Goal: Transaction & Acquisition: Purchase product/service

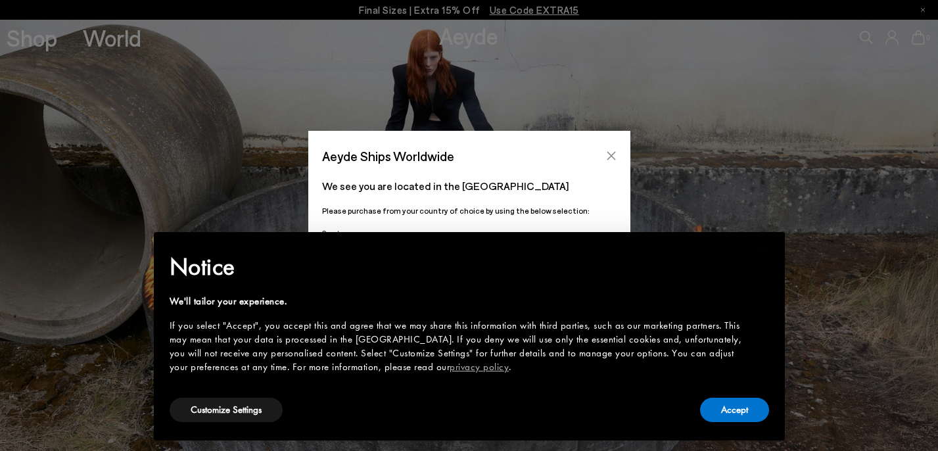
click at [608, 160] on icon "Close" at bounding box center [611, 156] width 11 height 11
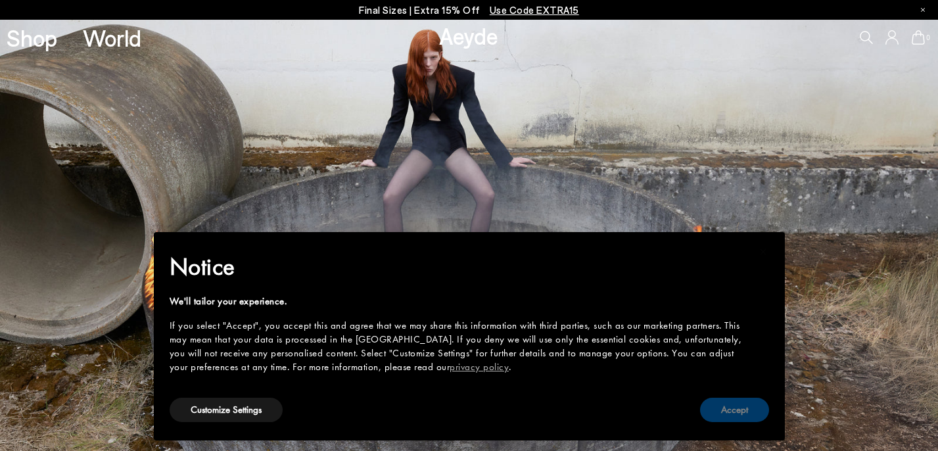
click at [748, 411] on button "Accept" at bounding box center [734, 410] width 69 height 24
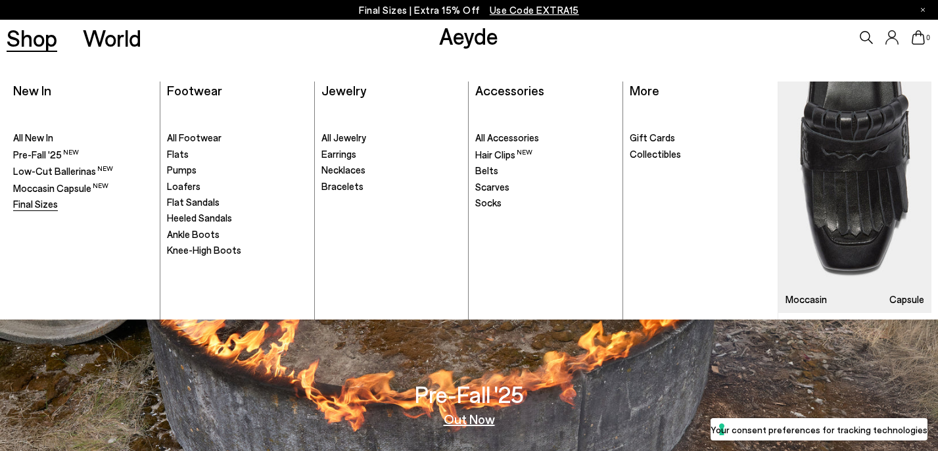
click at [28, 199] on span "Final Sizes" at bounding box center [35, 204] width 45 height 12
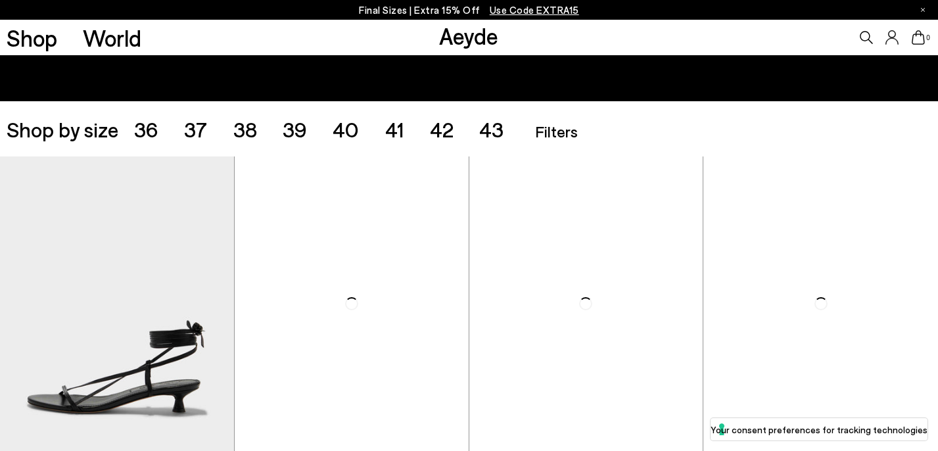
scroll to position [264, 0]
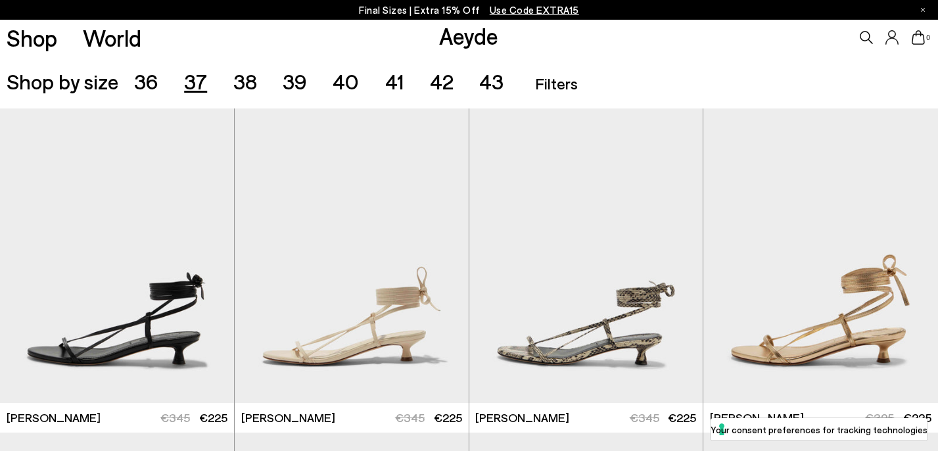
click at [195, 83] on span "37" at bounding box center [195, 80] width 23 height 25
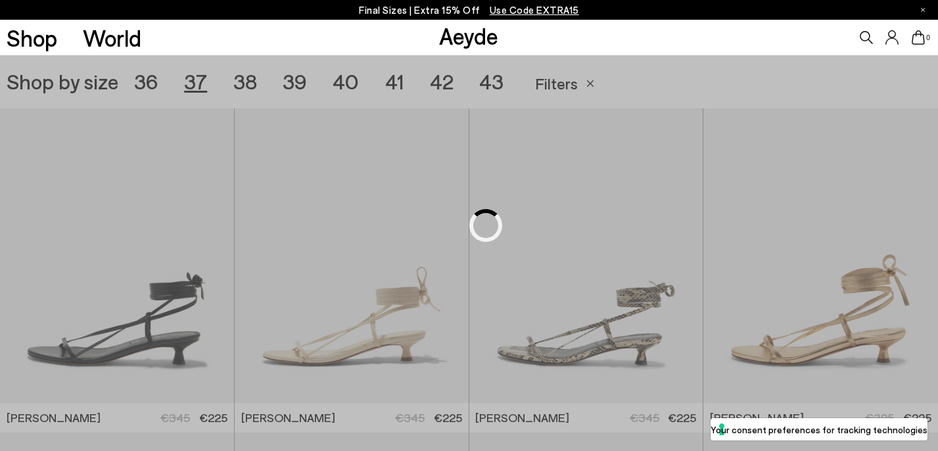
scroll to position [261, 0]
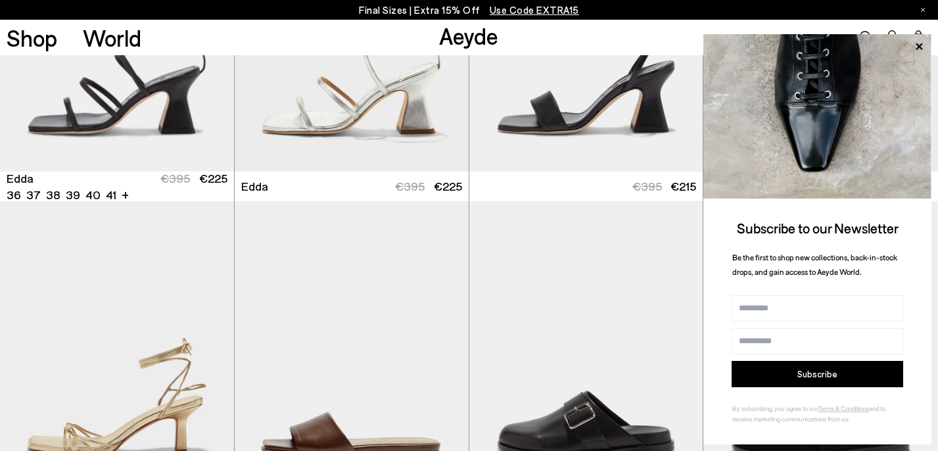
scroll to position [2119, 0]
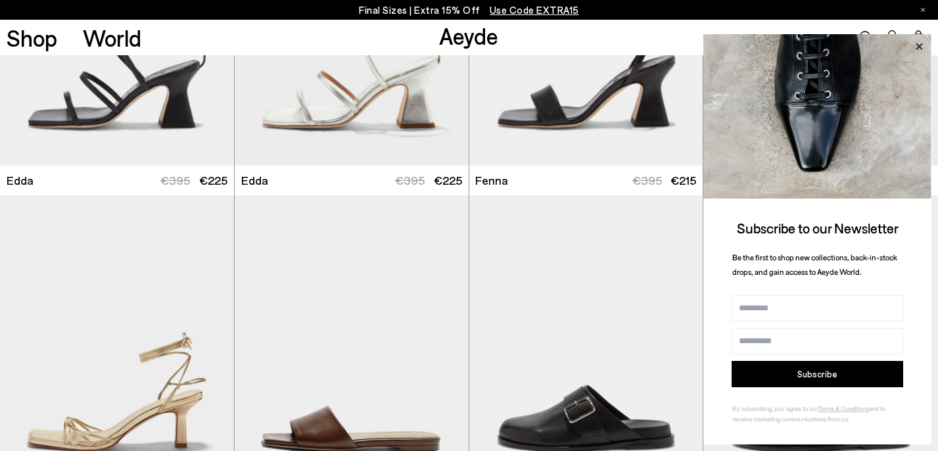
click at [913, 43] on icon at bounding box center [919, 46] width 17 height 17
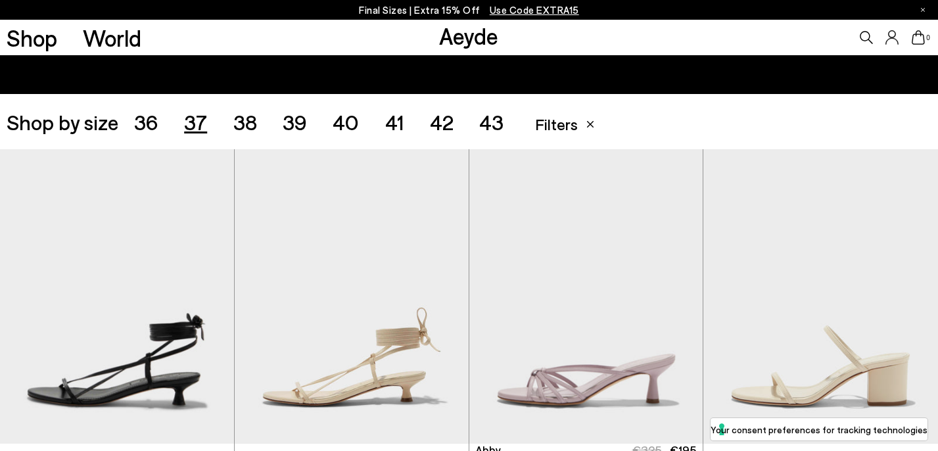
scroll to position [0, 0]
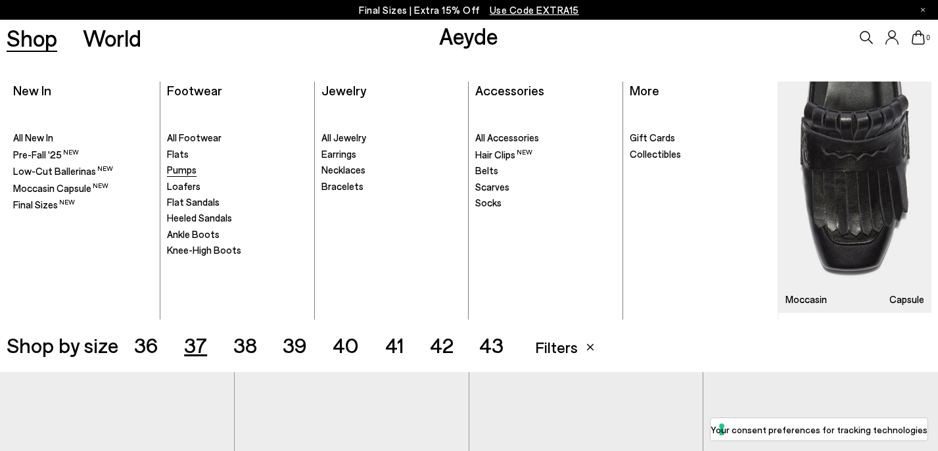
click at [181, 170] on span "Pumps" at bounding box center [182, 170] width 30 height 12
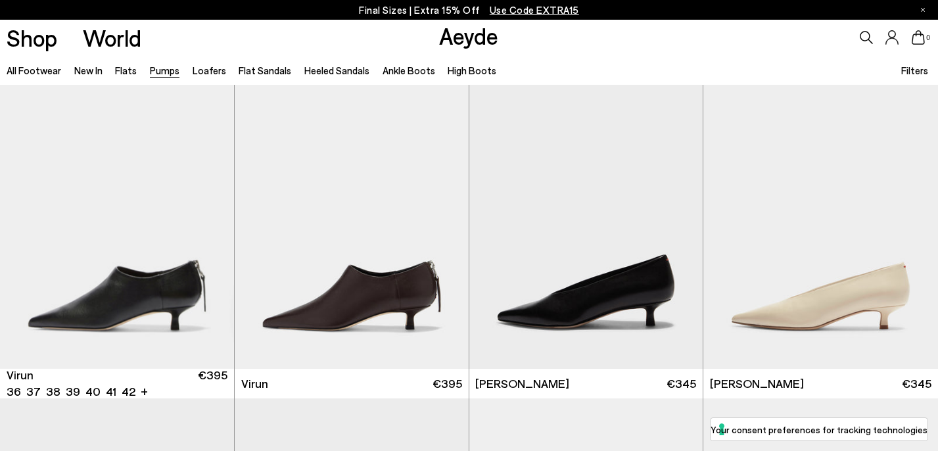
scroll to position [11, 0]
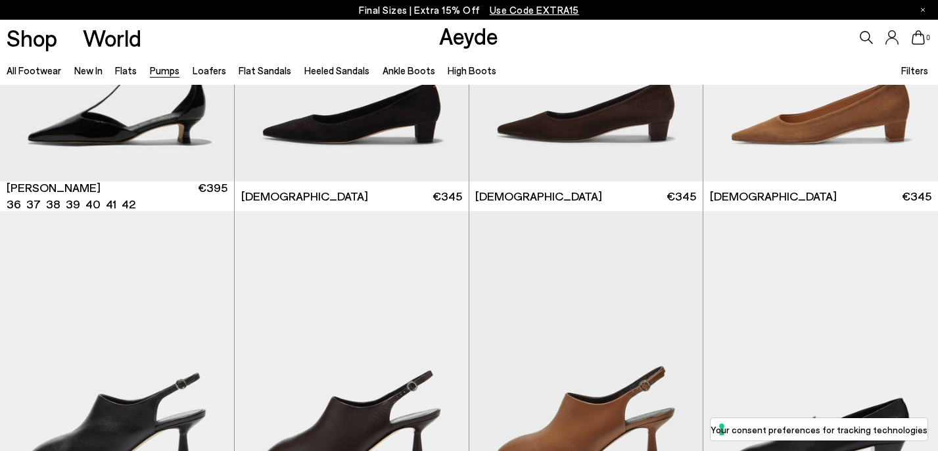
scroll to position [1496, 0]
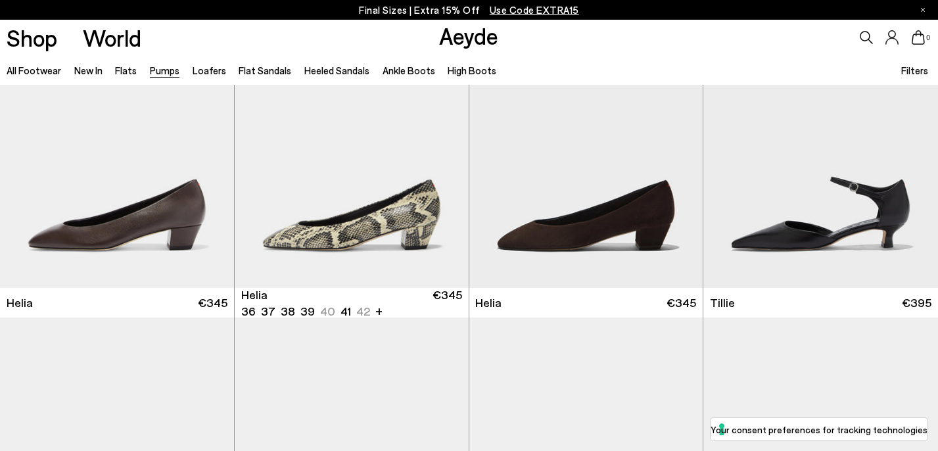
scroll to position [702, 0]
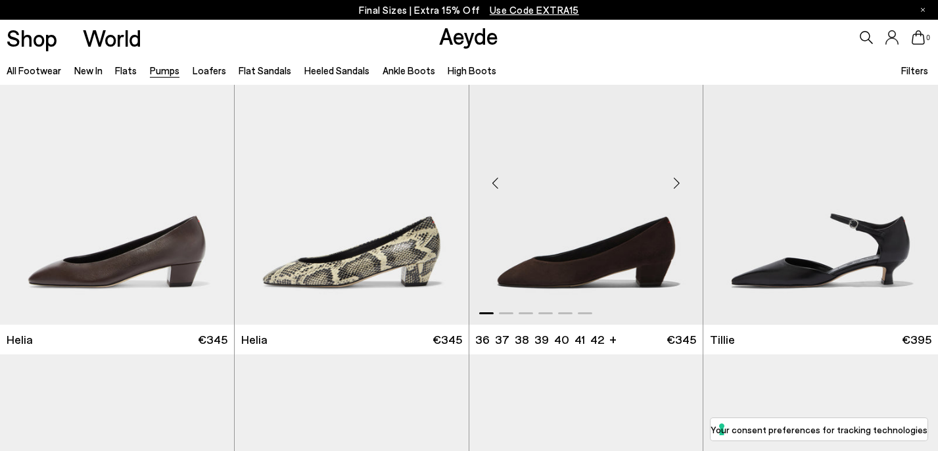
click at [667, 253] on img "1 / 6" at bounding box center [587, 178] width 234 height 294
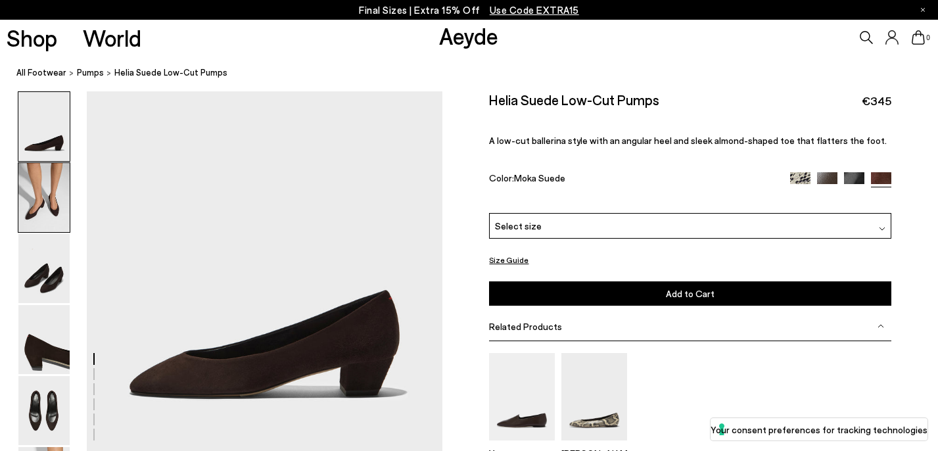
click at [39, 214] on img at bounding box center [43, 197] width 51 height 69
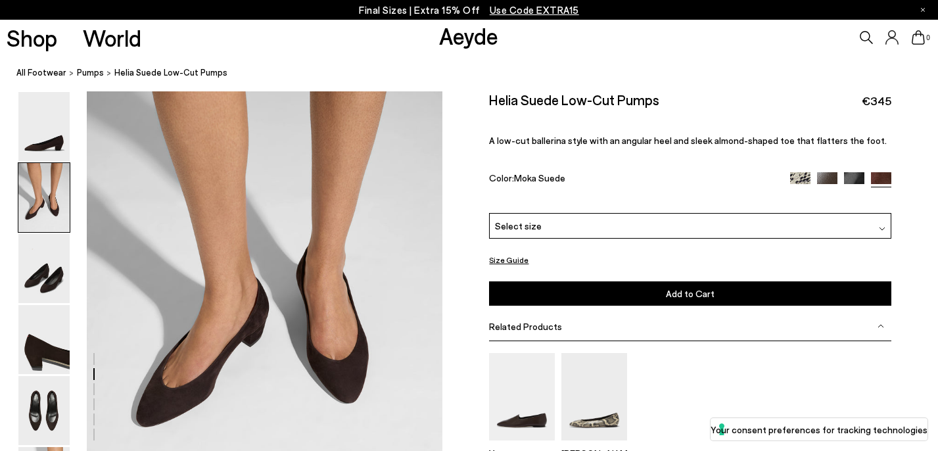
scroll to position [414, 0]
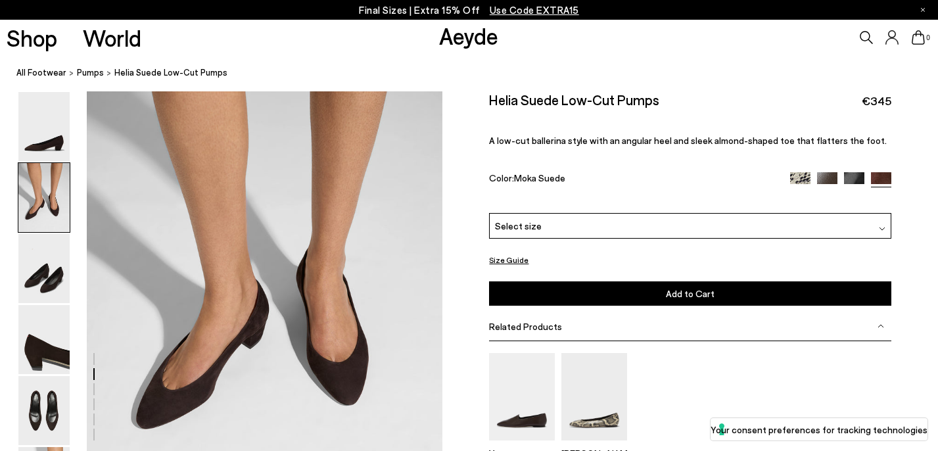
click at [858, 172] on img at bounding box center [854, 182] width 20 height 20
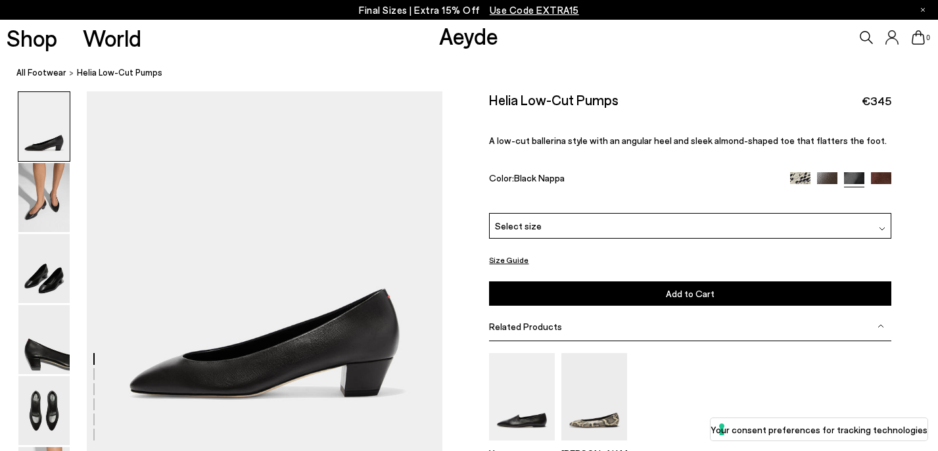
click at [33, 198] on img at bounding box center [43, 197] width 51 height 69
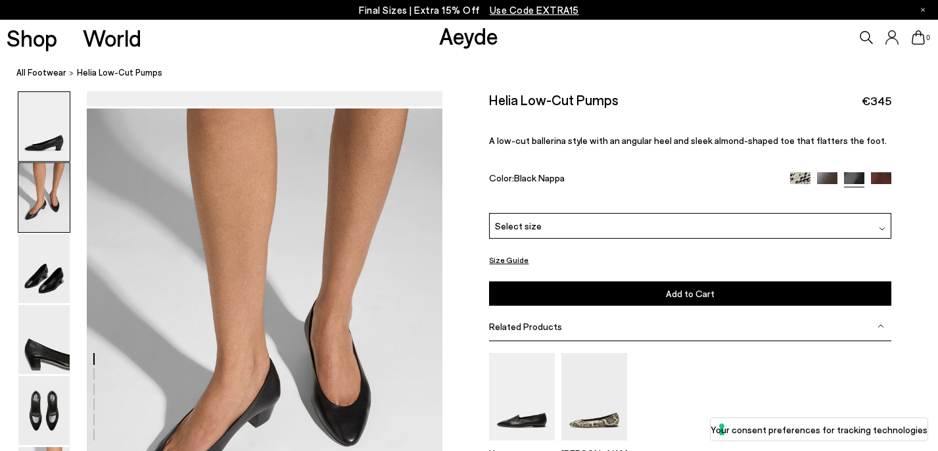
scroll to position [363, 0]
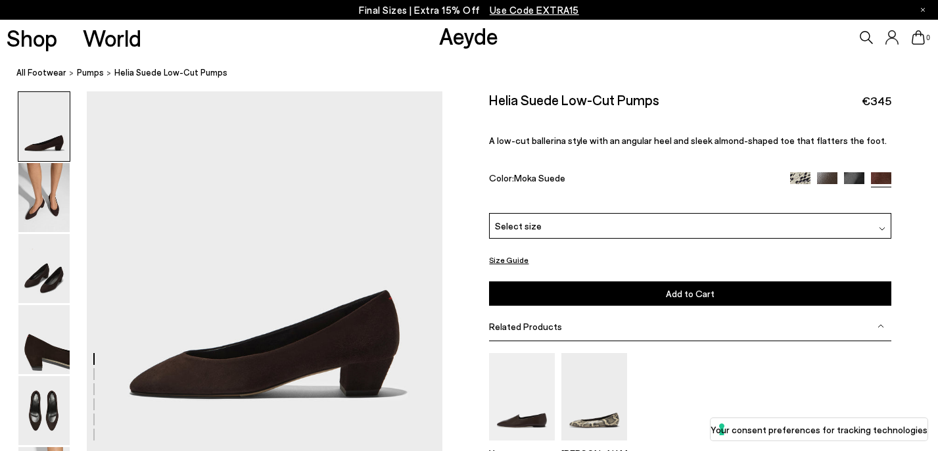
scroll to position [414, 0]
